Goal: Transaction & Acquisition: Purchase product/service

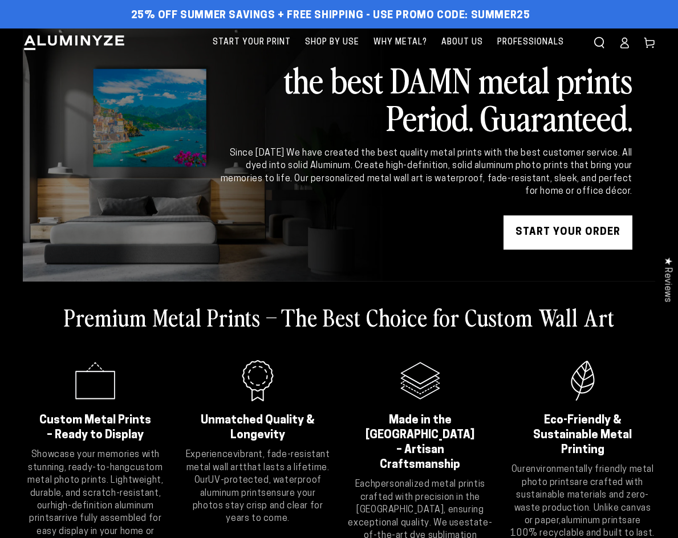
click at [571, 217] on link "START YOUR Order" at bounding box center [567, 232] width 129 height 34
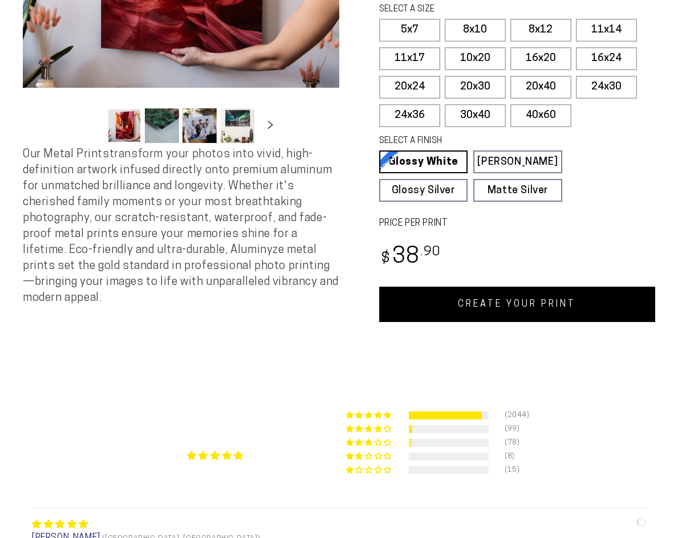
select select "**********"
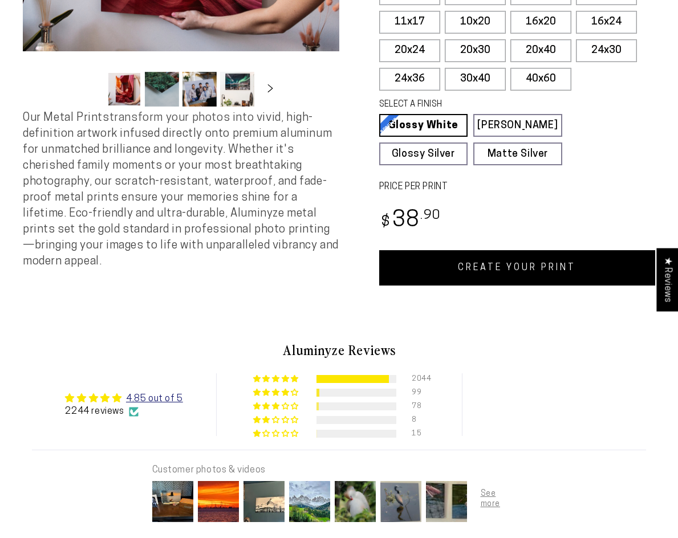
scroll to position [342, 0]
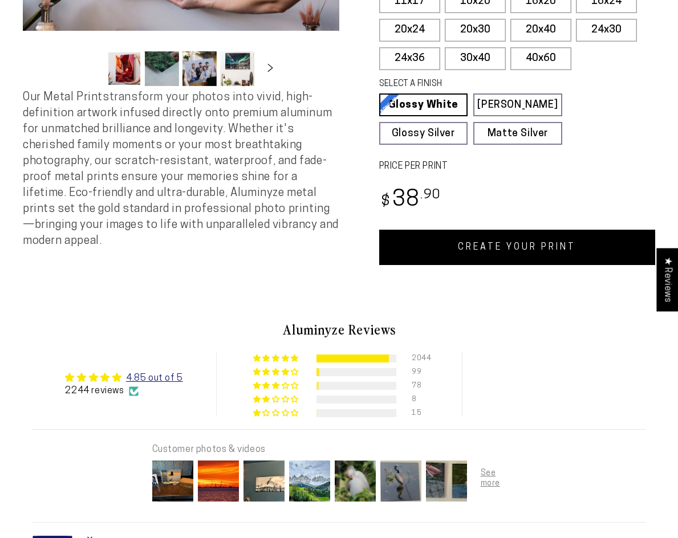
click at [532, 237] on link "CREATE YOUR PRINT" at bounding box center [517, 247] width 276 height 35
